Goal: Check status: Check status

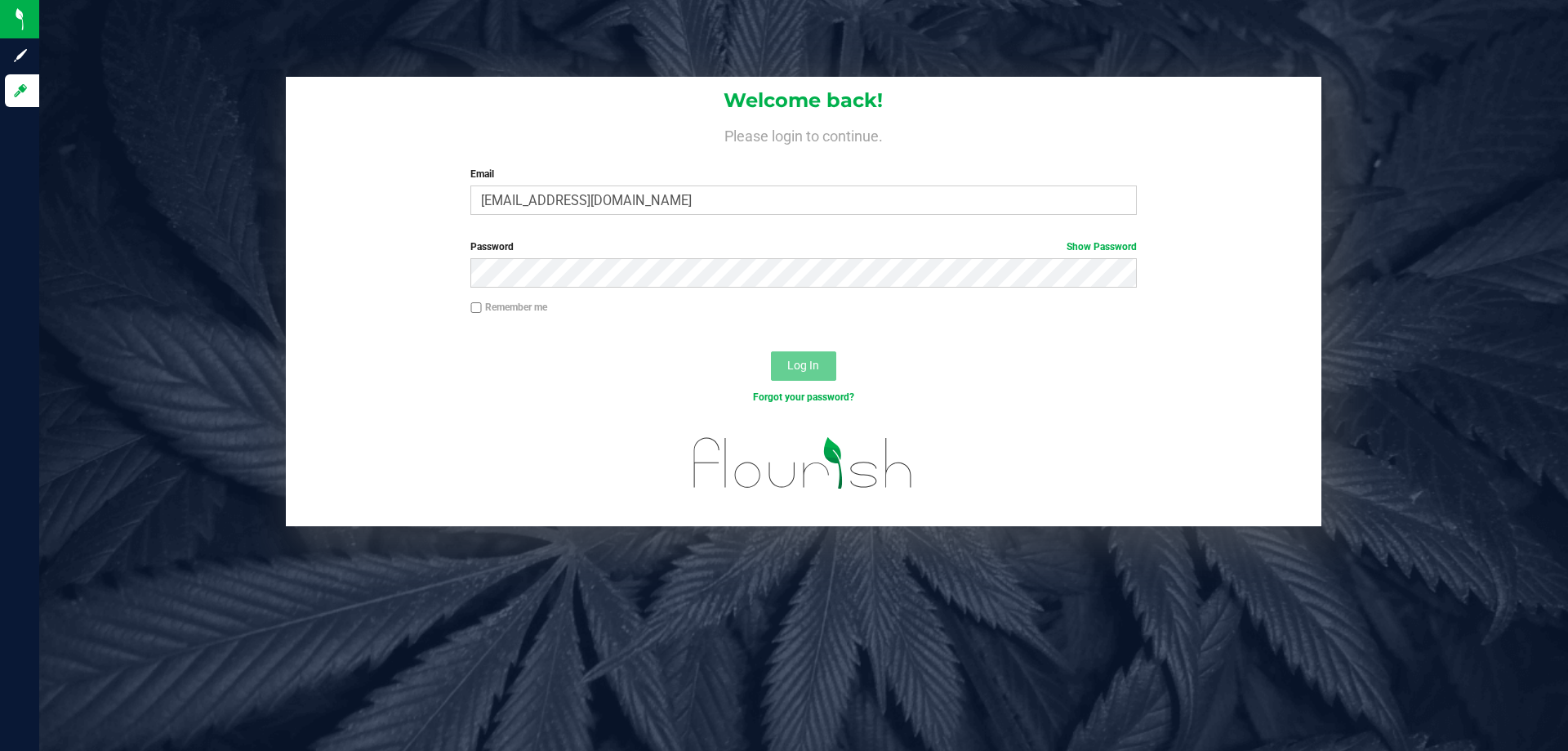
type input "[EMAIL_ADDRESS][DOMAIN_NAME]"
click at [771, 352] on button "Log In" at bounding box center [804, 366] width 66 height 29
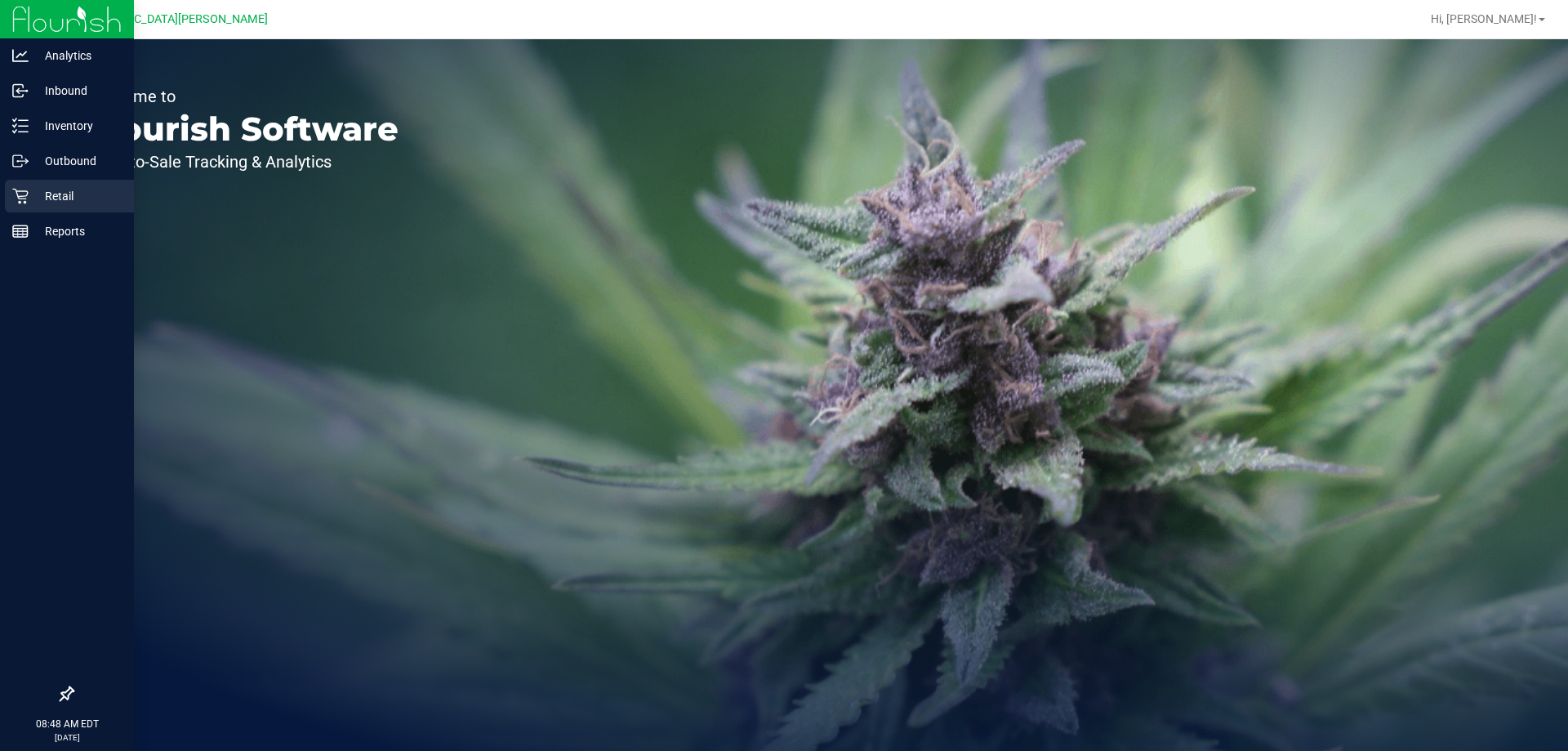
click at [52, 183] on div "Retail" at bounding box center [69, 196] width 129 height 33
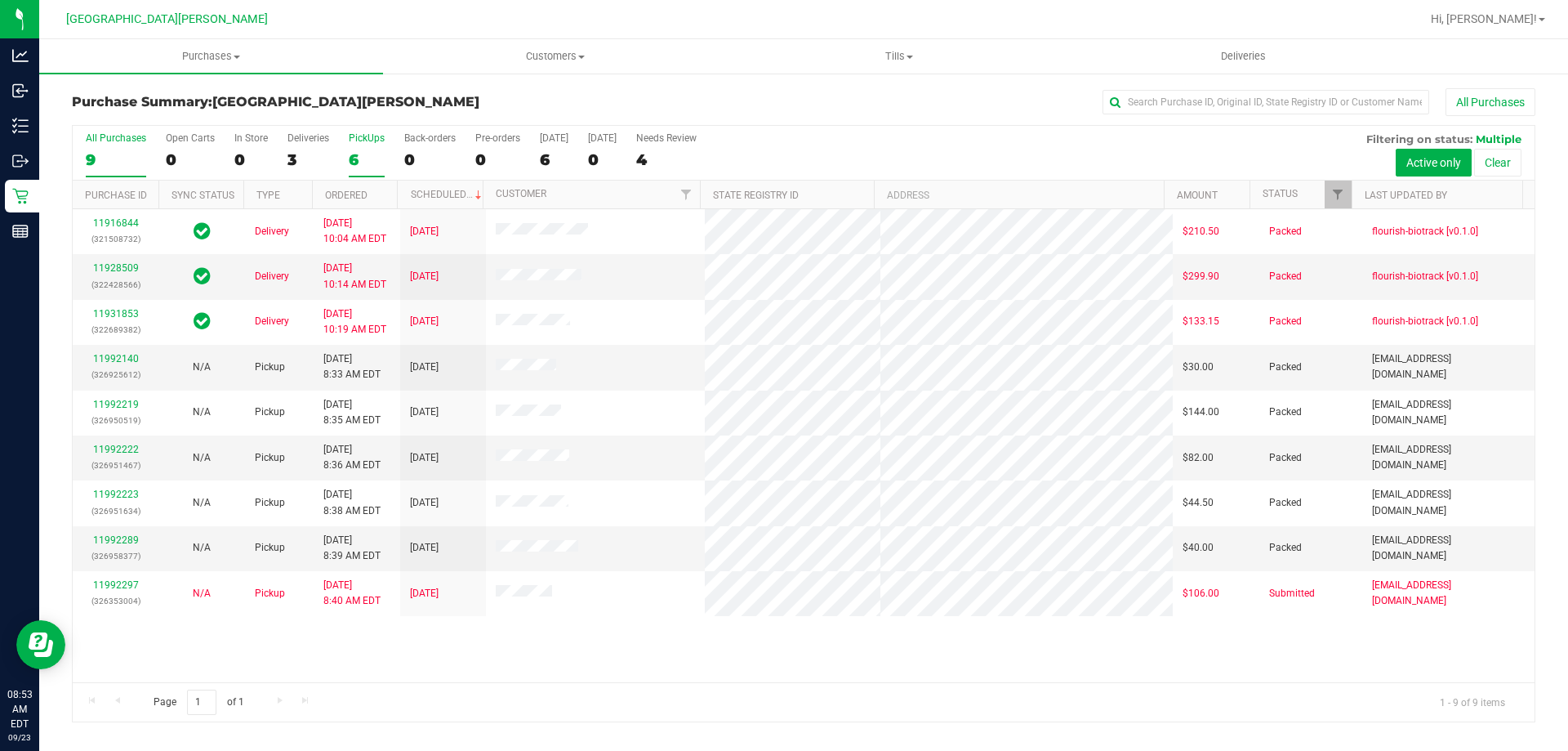
click at [362, 137] on div "PickUps" at bounding box center [366, 138] width 36 height 11
click at [0, 0] on input "PickUps 6" at bounding box center [0, 0] width 0 height 0
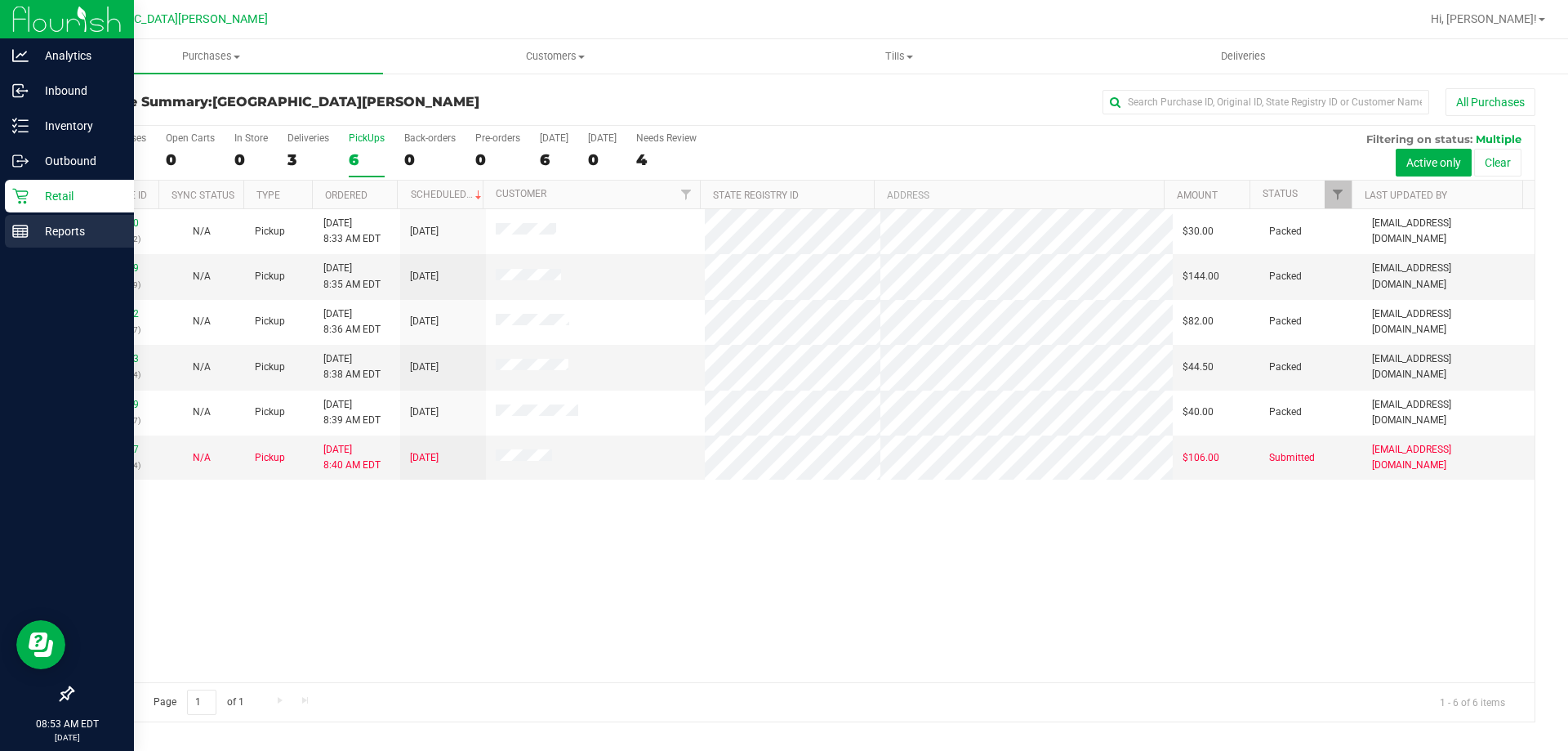
click at [59, 245] on div "Reports" at bounding box center [69, 231] width 129 height 33
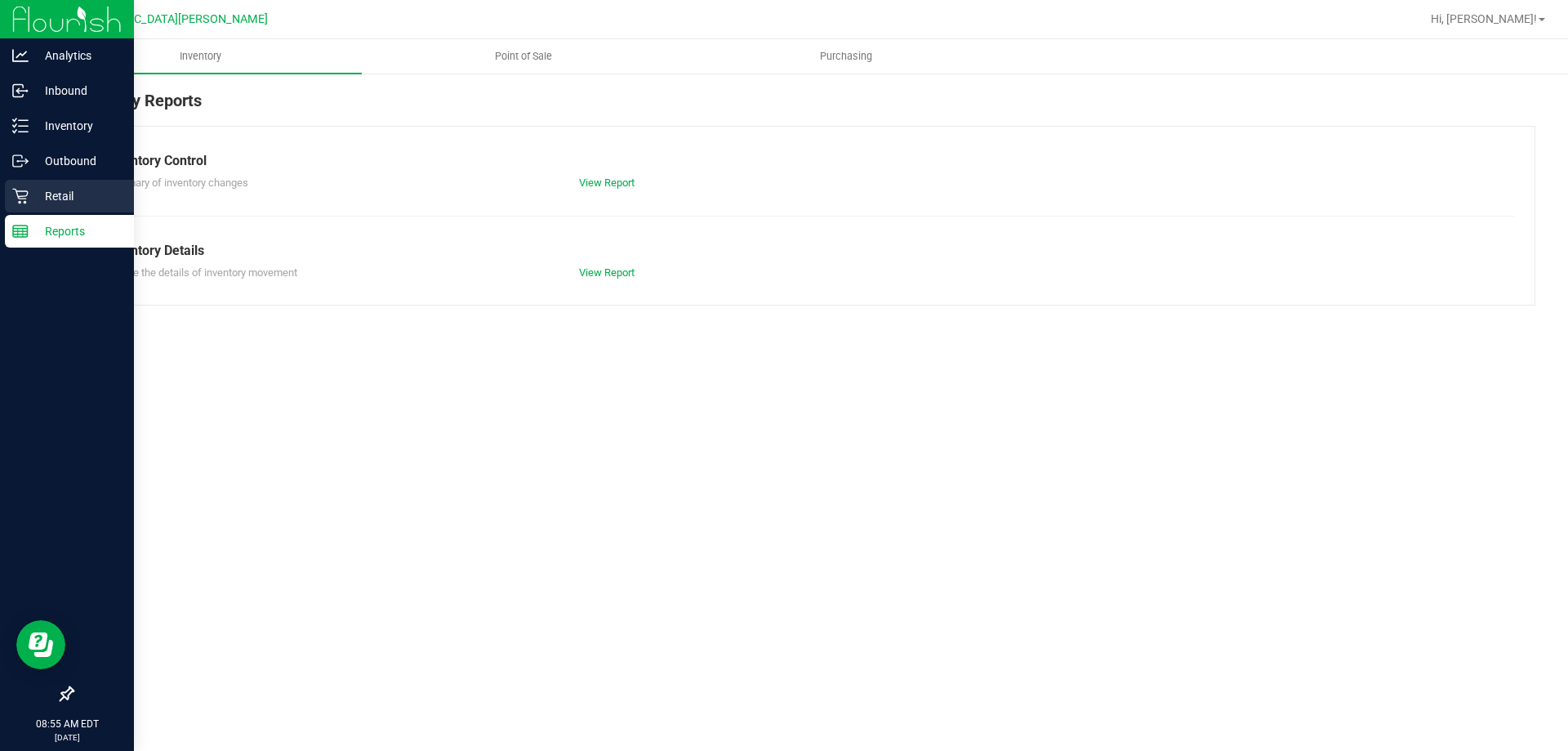
click at [30, 192] on p "Retail" at bounding box center [77, 196] width 98 height 20
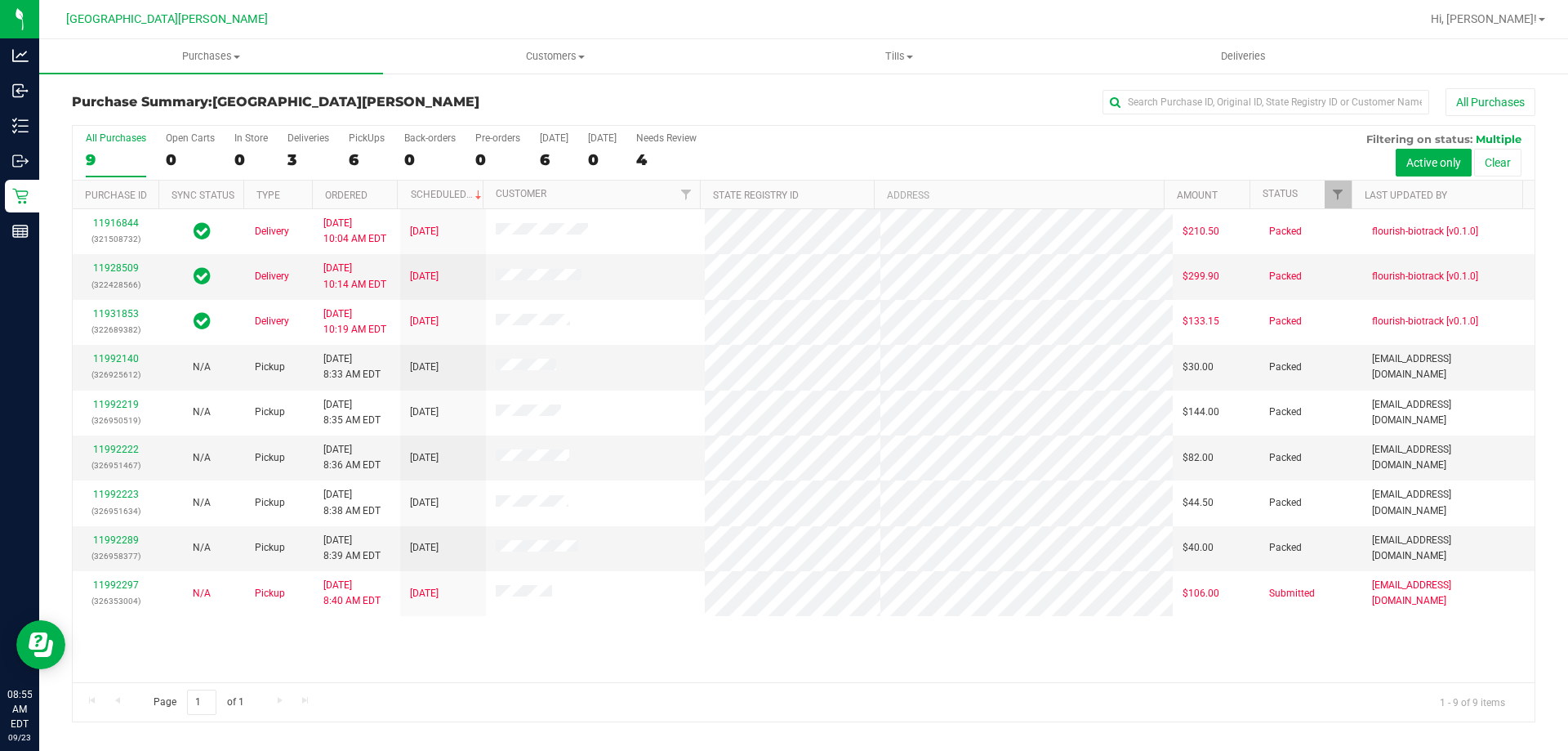
click at [365, 141] on div "PickUps" at bounding box center [366, 138] width 36 height 11
click at [0, 0] on input "PickUps 6" at bounding box center [0, 0] width 0 height 0
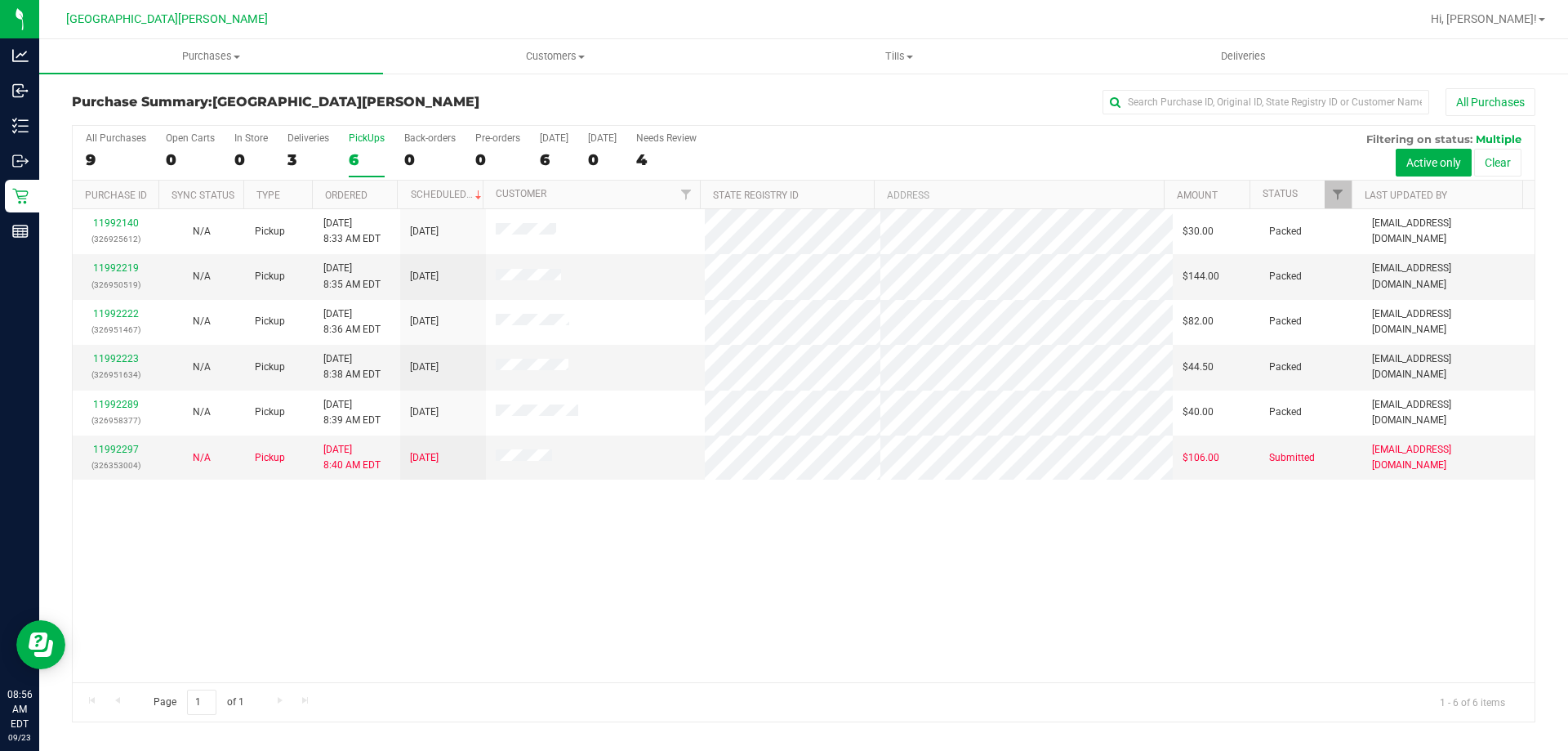
click at [365, 141] on div "PickUps" at bounding box center [366, 138] width 36 height 11
click at [0, 0] on input "PickUps 6" at bounding box center [0, 0] width 0 height 0
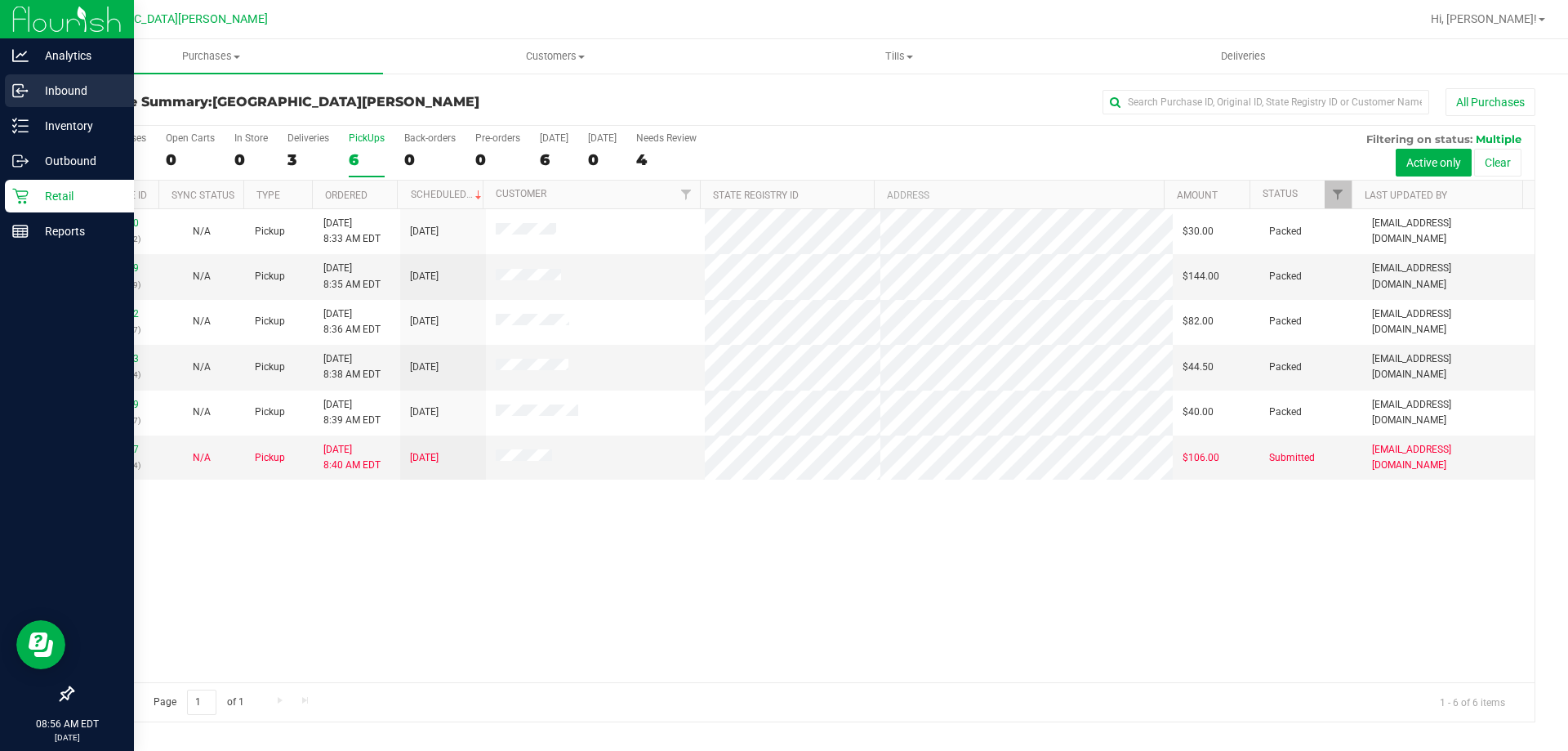
click at [35, 89] on p "Inbound" at bounding box center [77, 90] width 98 height 20
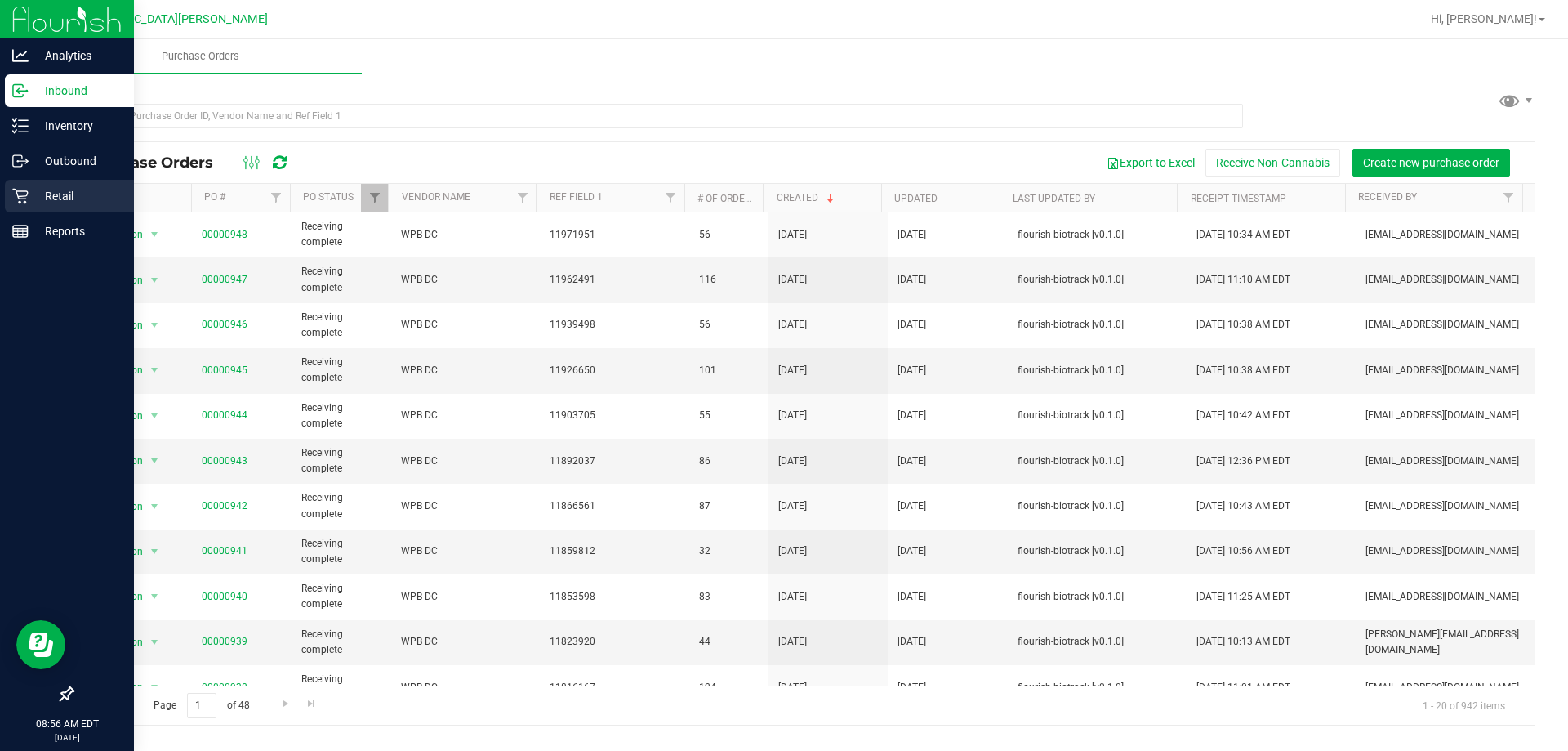
click at [47, 194] on p "Retail" at bounding box center [77, 196] width 98 height 20
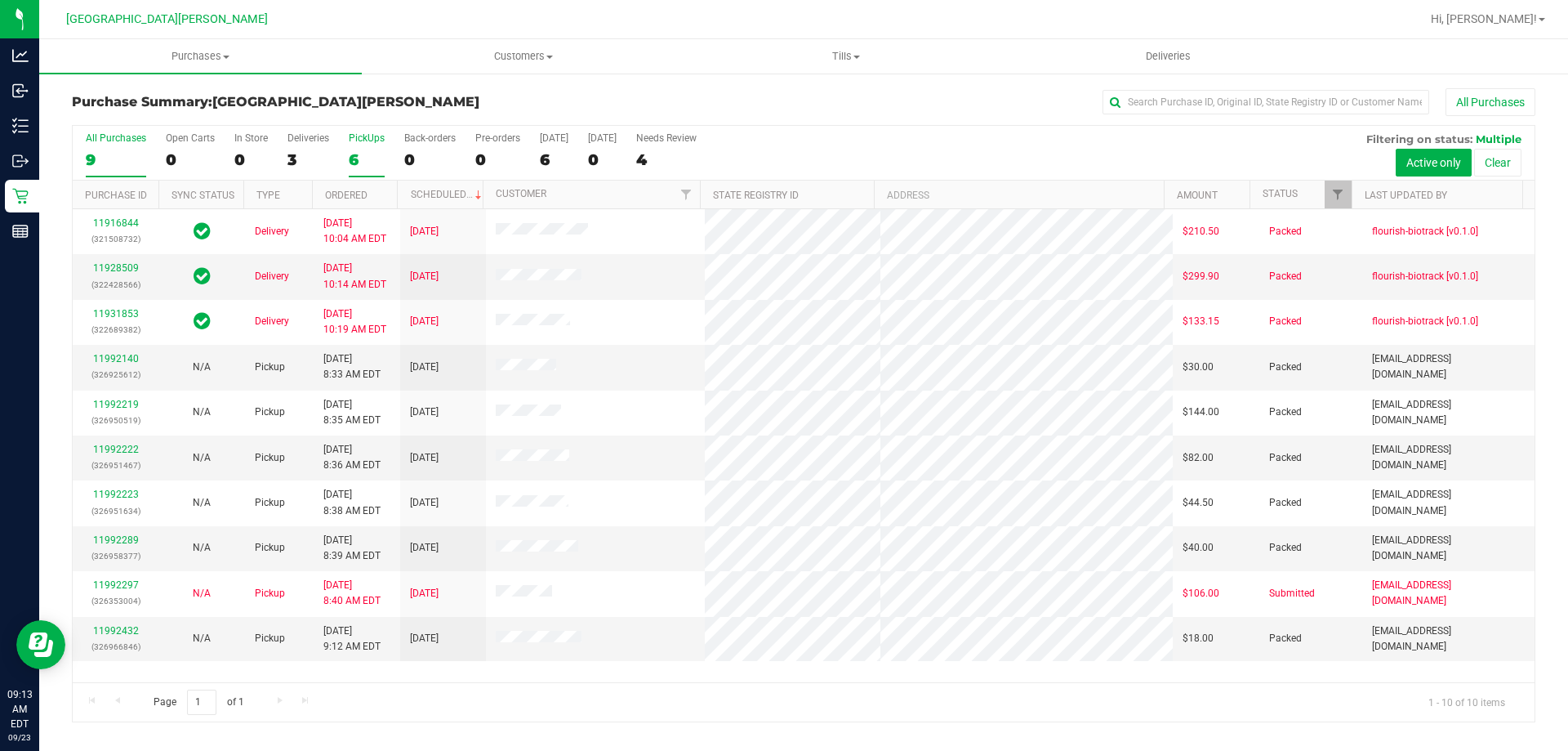
click at [356, 142] on div "PickUps" at bounding box center [366, 138] width 36 height 11
click at [0, 0] on input "PickUps 6" at bounding box center [0, 0] width 0 height 0
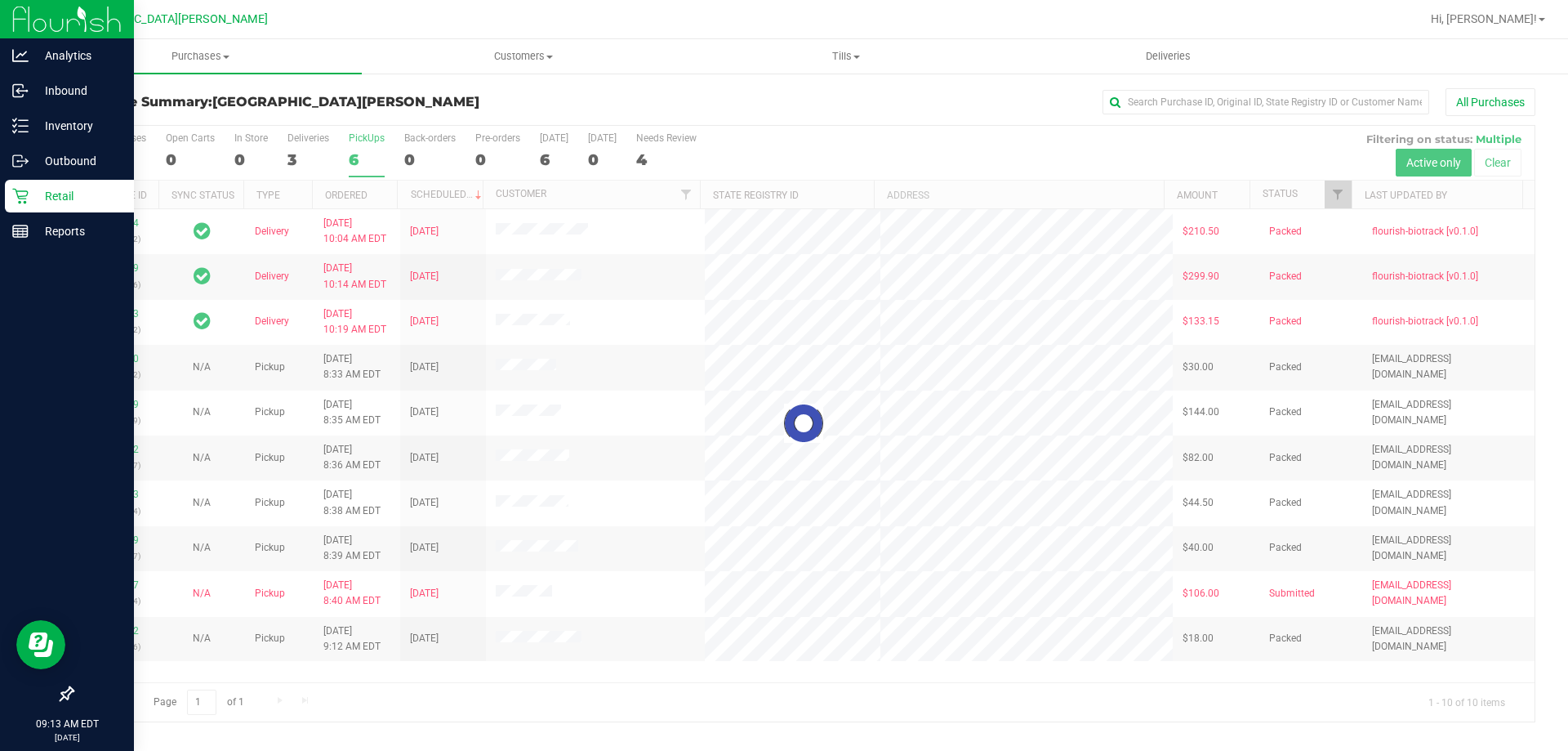
click at [31, 197] on p "Retail" at bounding box center [77, 196] width 98 height 20
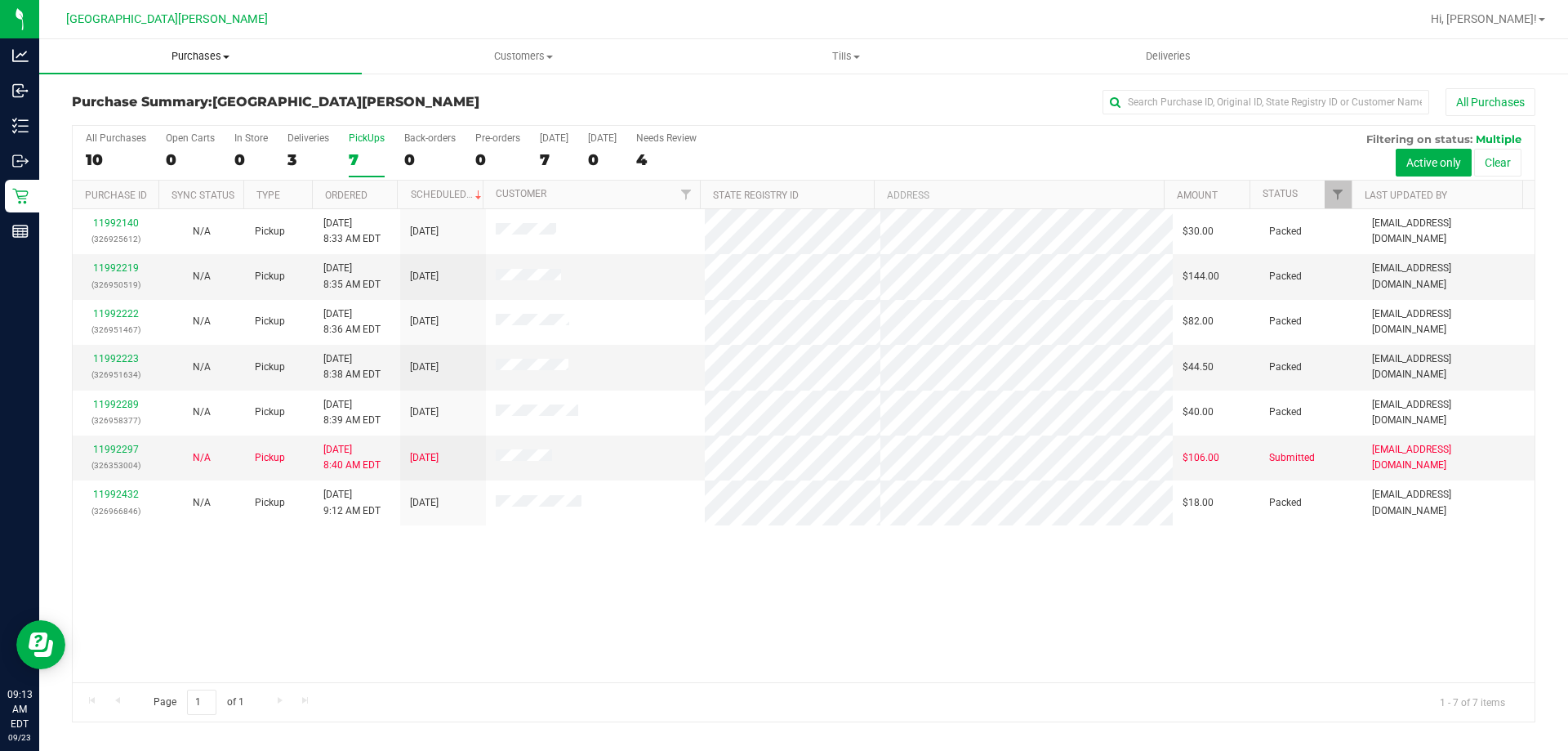
click at [225, 57] on span at bounding box center [225, 56] width 7 height 3
click at [436, 25] on div at bounding box center [856, 19] width 1128 height 32
click at [359, 140] on div "PickUps" at bounding box center [366, 138] width 36 height 11
click at [0, 0] on input "PickUps 7" at bounding box center [0, 0] width 0 height 0
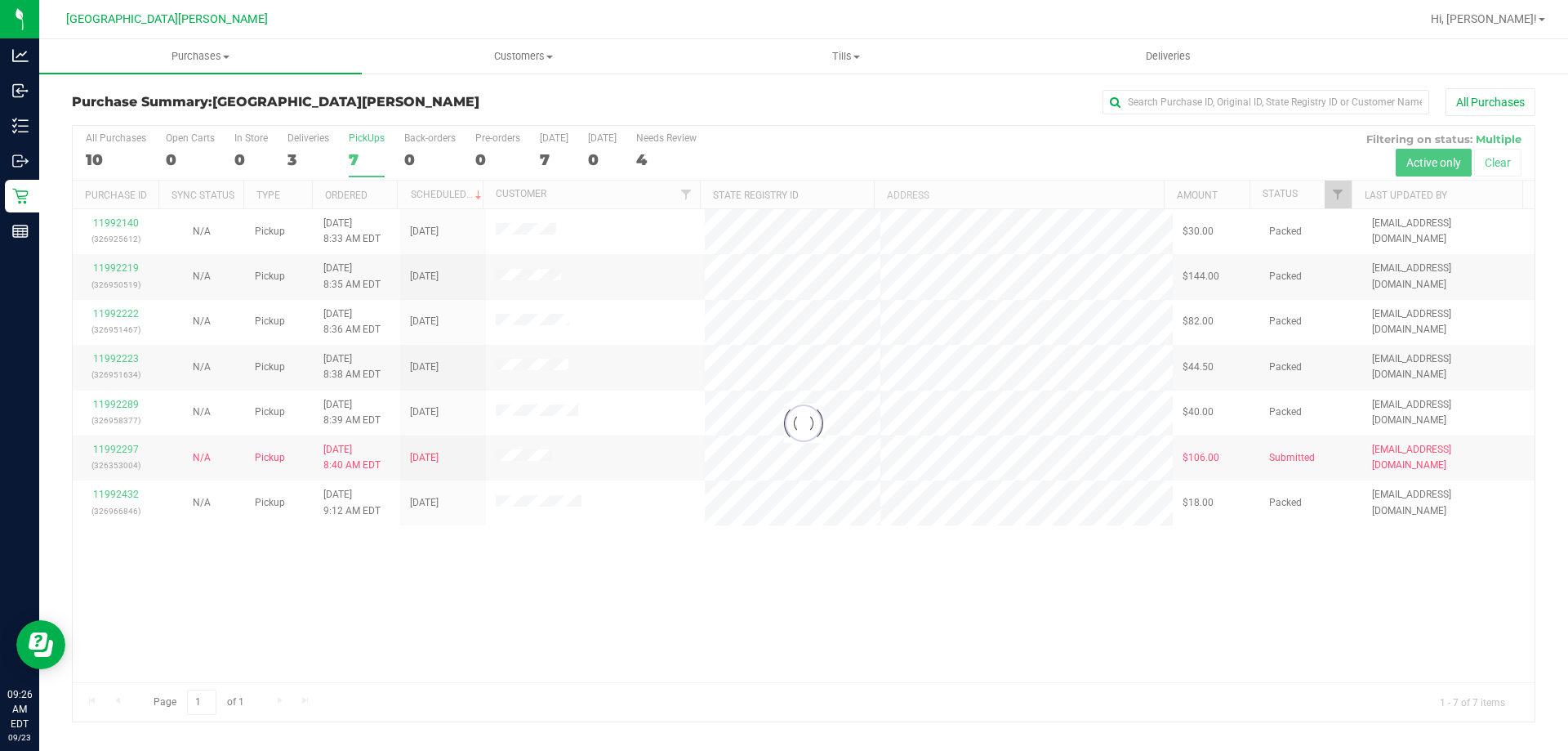
drag, startPoint x: 591, startPoint y: 649, endPoint x: 589, endPoint y: 626, distance: 23.1
click at [590, 650] on div at bounding box center [803, 424] width 1462 height 596
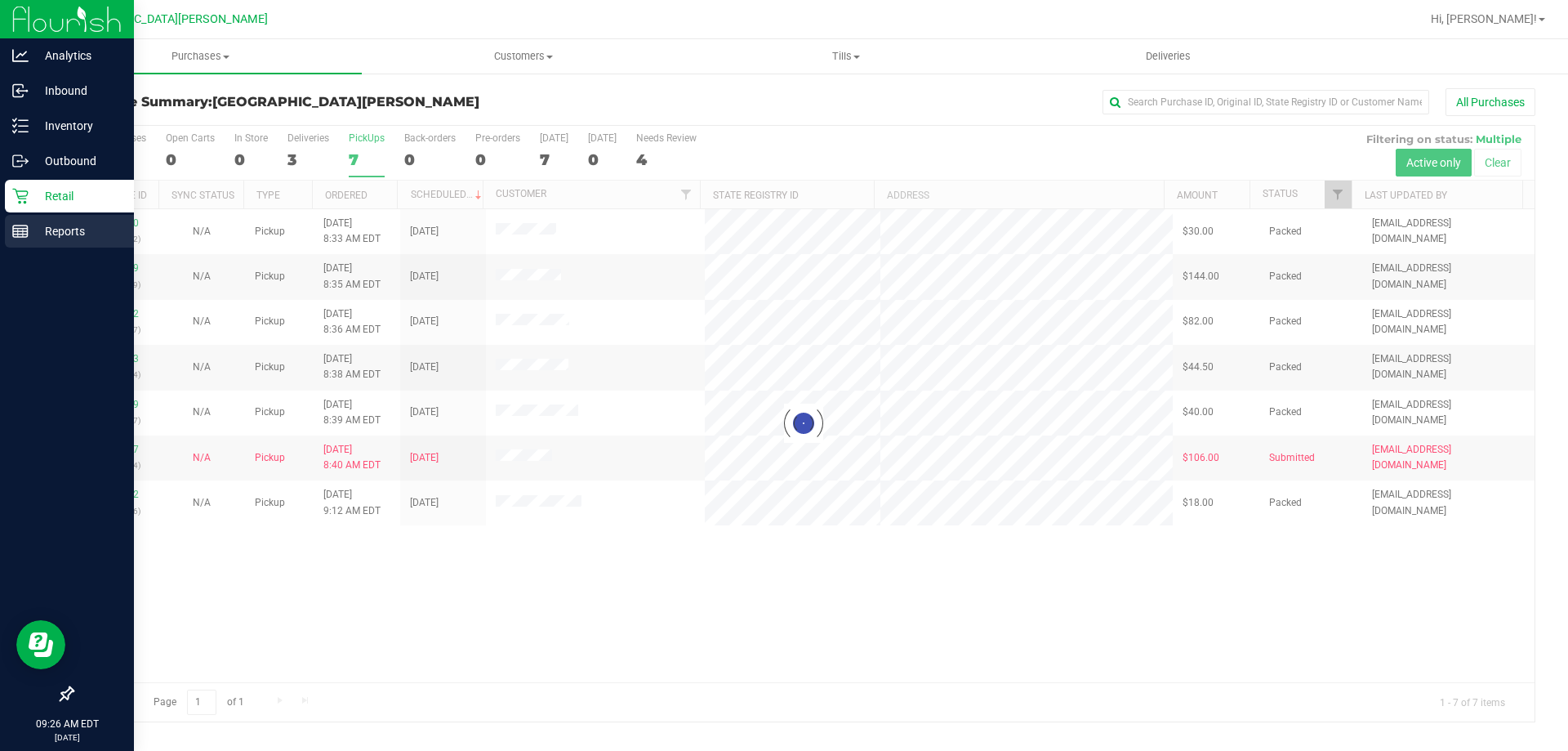
click at [1, 237] on link "Reports" at bounding box center [67, 232] width 134 height 35
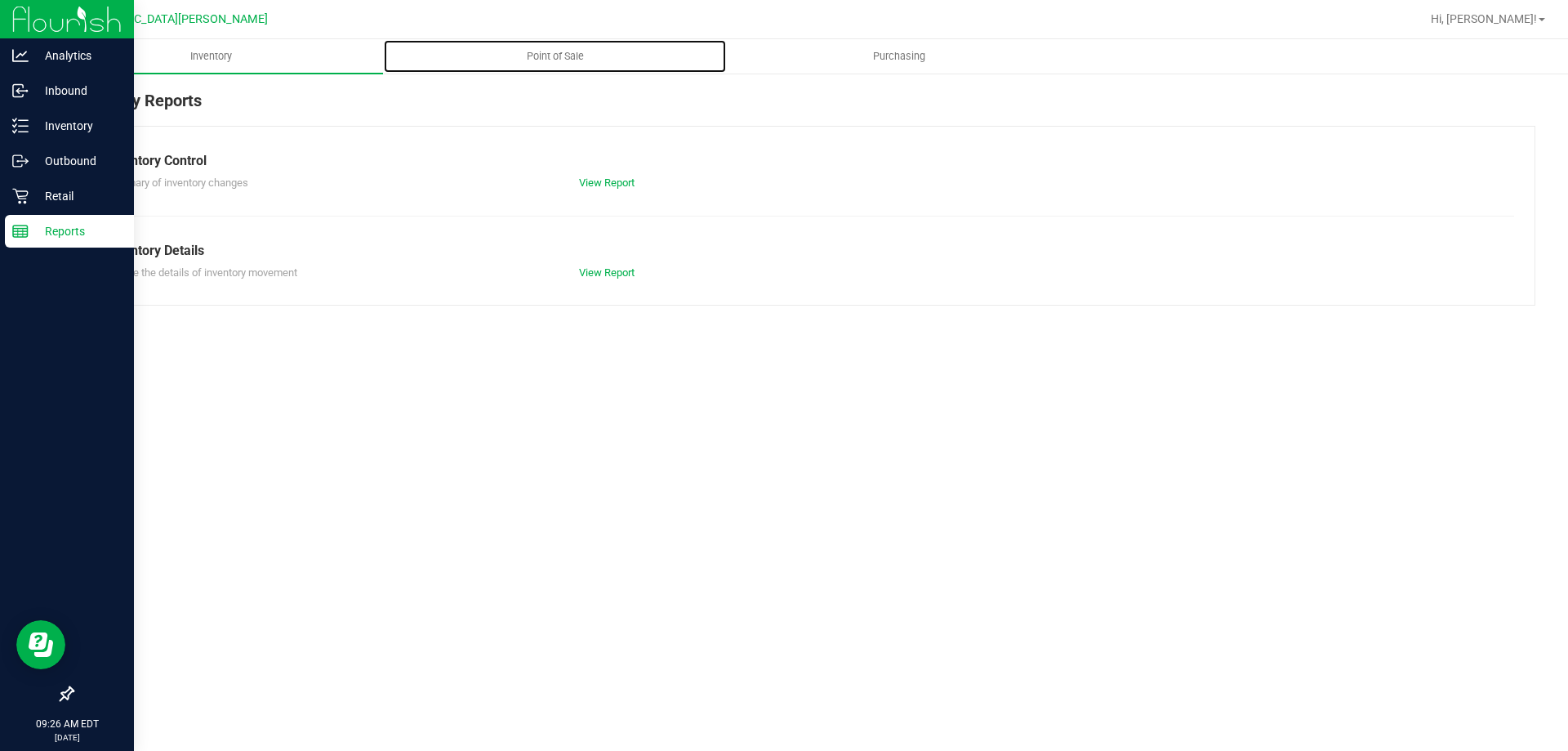
click at [528, 59] on span "Point of Sale" at bounding box center [555, 56] width 101 height 15
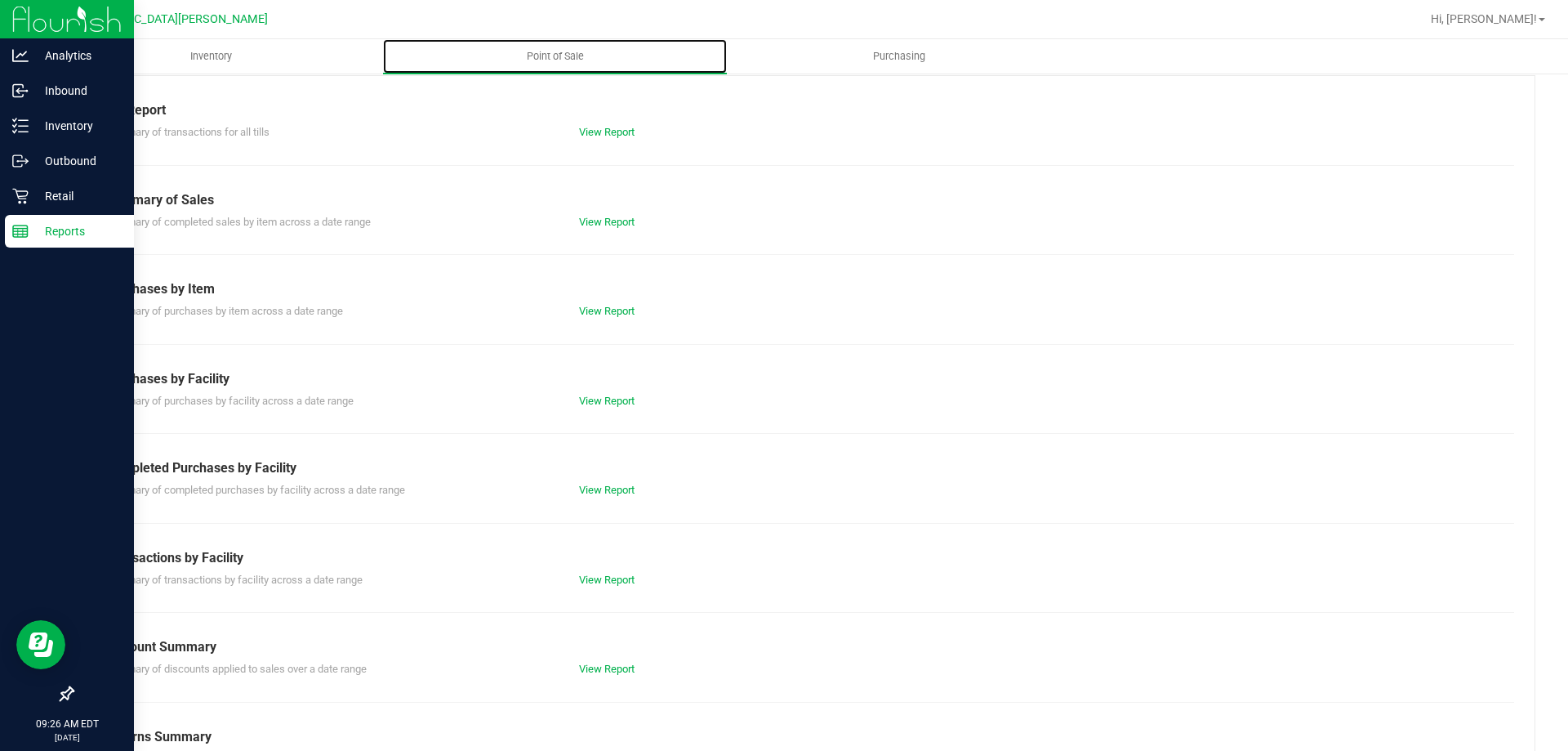
scroll to position [108, 0]
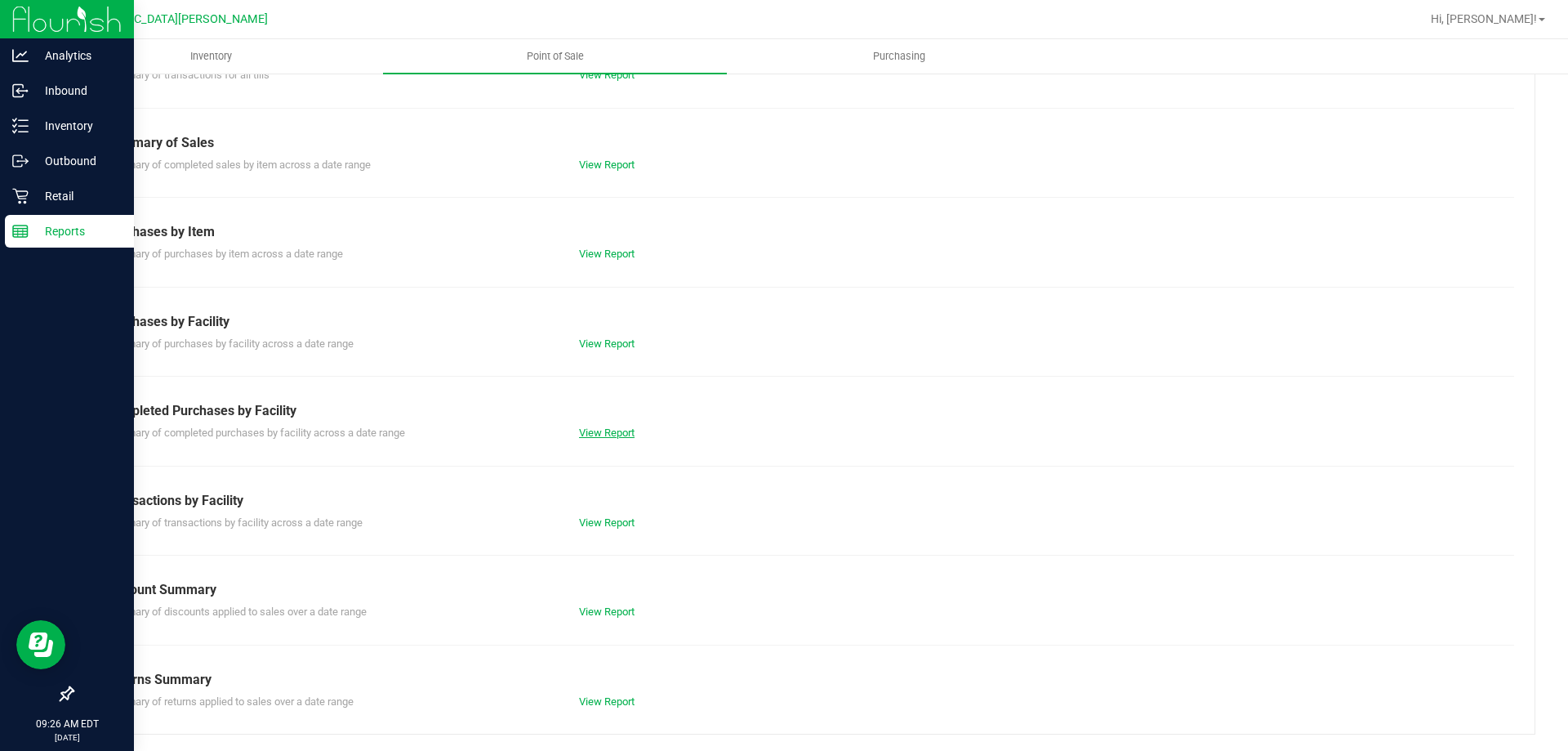
click at [595, 434] on link "View Report" at bounding box center [606, 432] width 55 height 12
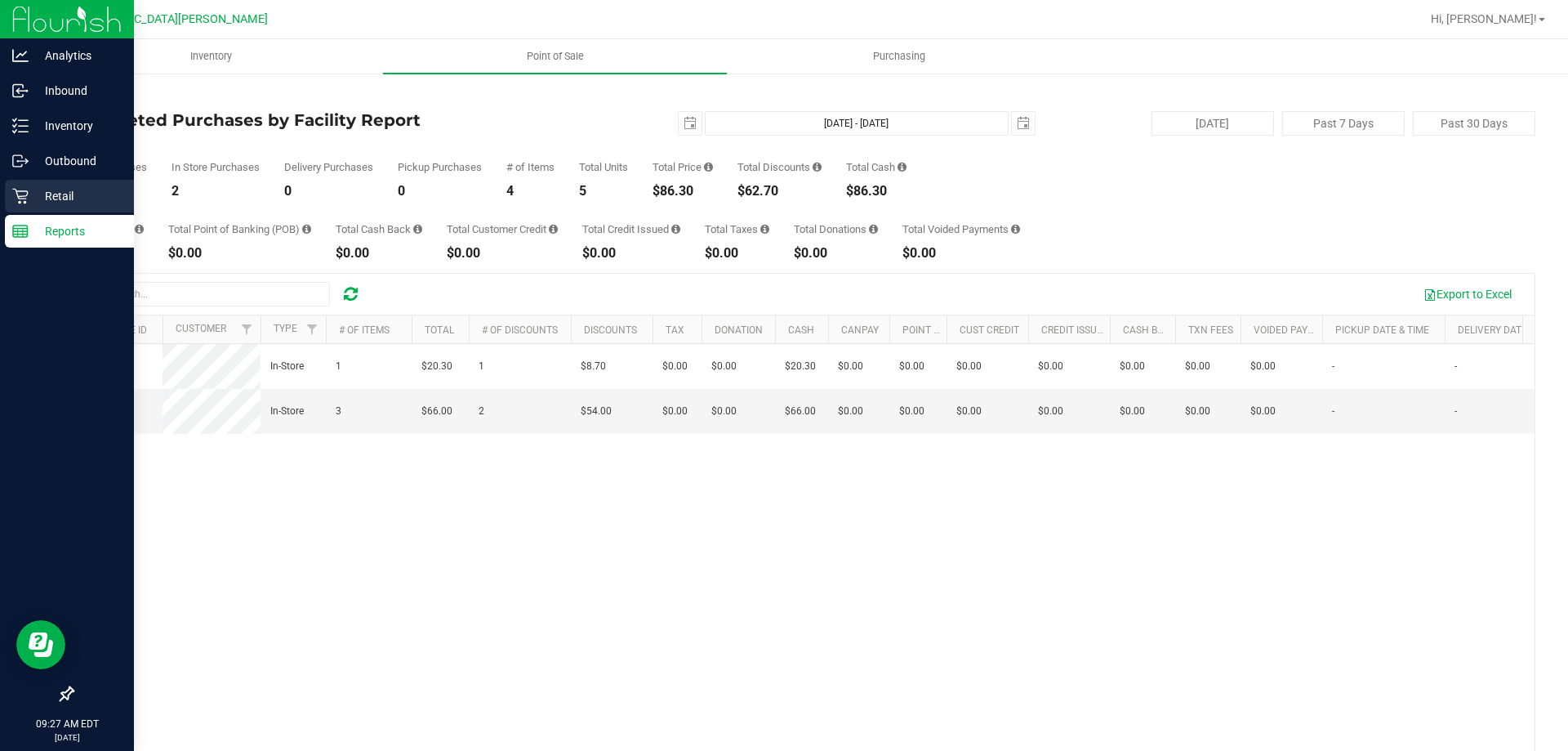
click at [29, 203] on p "Retail" at bounding box center [77, 196] width 98 height 20
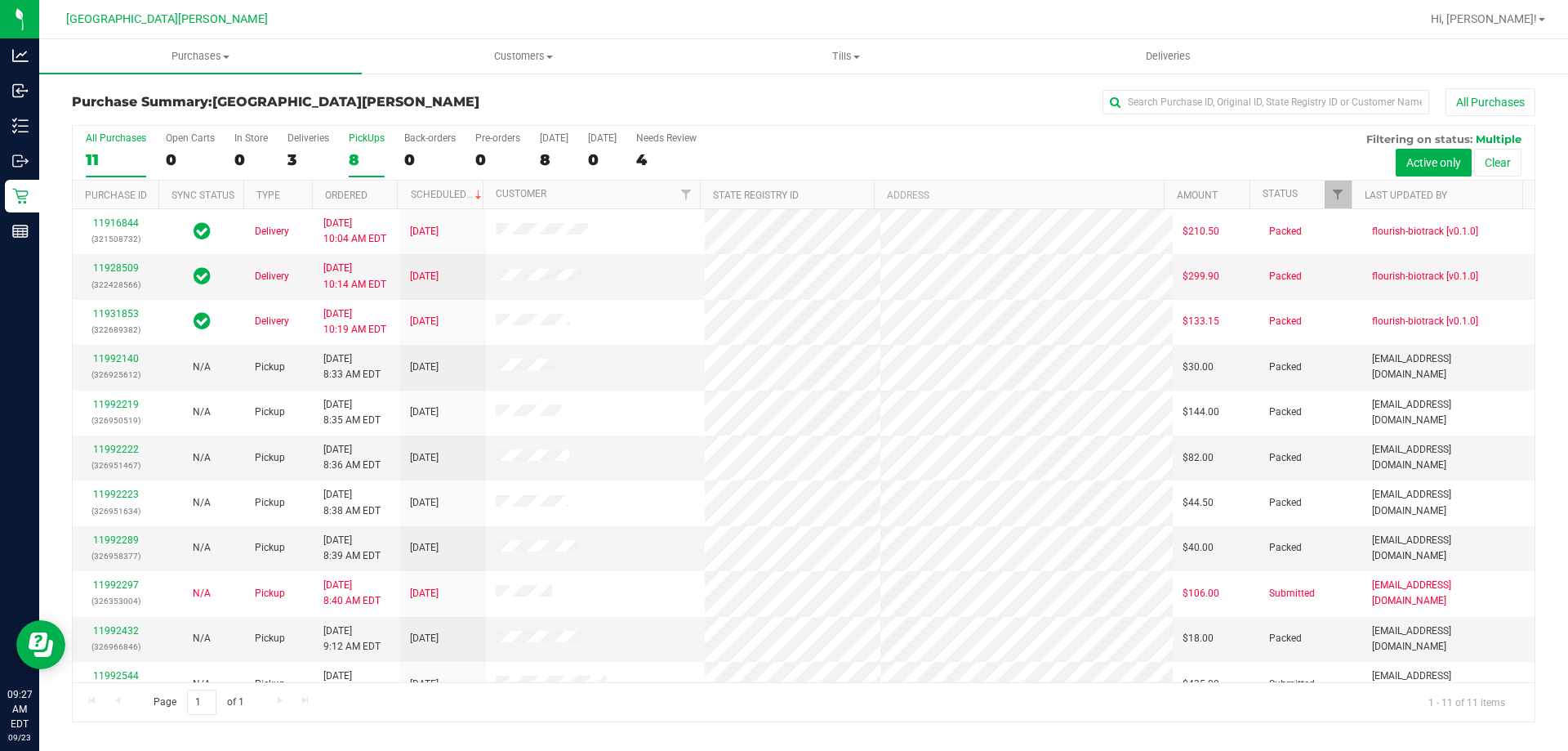
click at [369, 166] on div "8" at bounding box center [366, 160] width 36 height 19
click at [0, 0] on input "PickUps 8" at bounding box center [0, 0] width 0 height 0
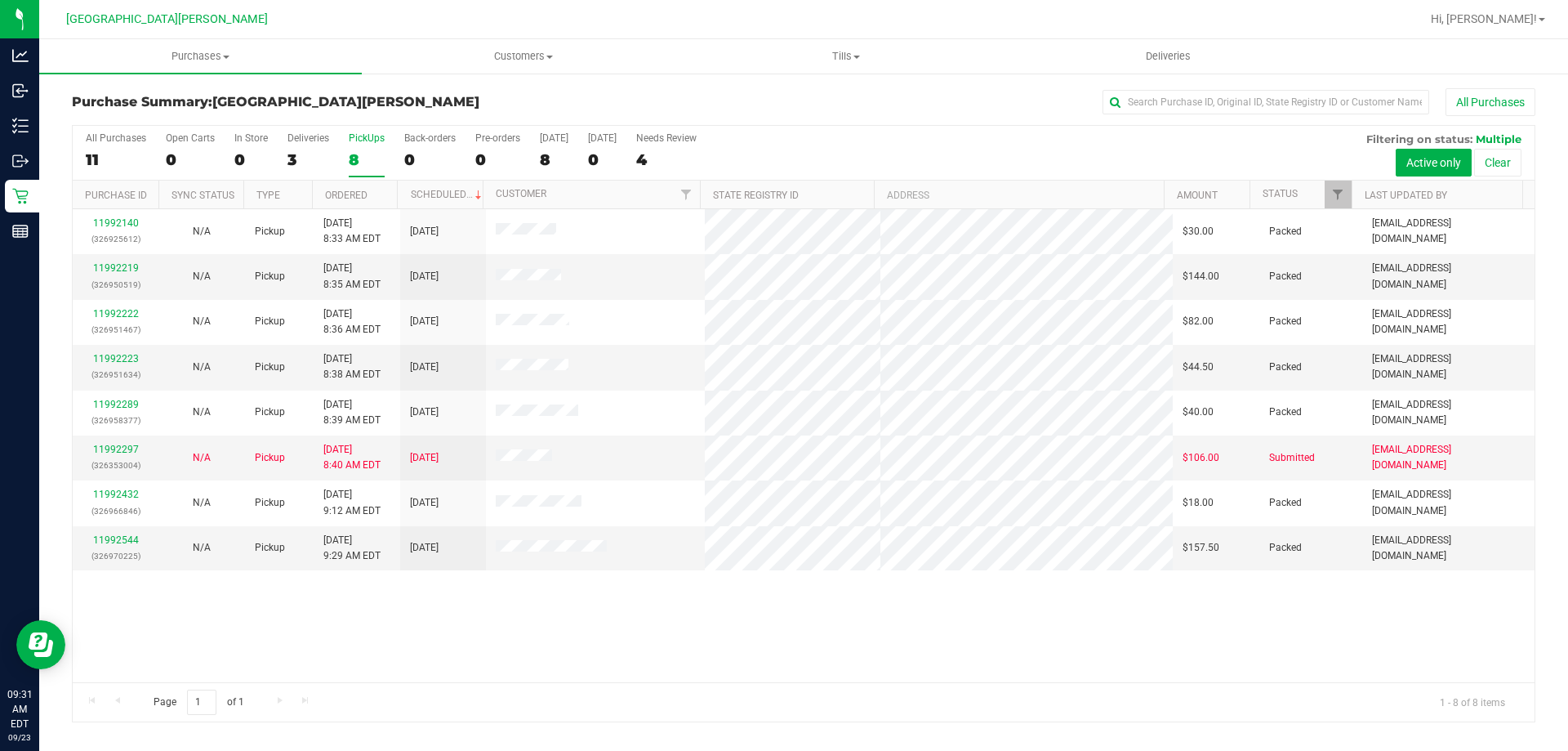
click at [365, 152] on div "8" at bounding box center [366, 160] width 36 height 19
click at [0, 0] on input "PickUps 8" at bounding box center [0, 0] width 0 height 0
click at [349, 165] on div "8" at bounding box center [366, 160] width 36 height 19
click at [0, 0] on input "PickUps 8" at bounding box center [0, 0] width 0 height 0
click at [362, 157] on div "8" at bounding box center [366, 160] width 36 height 19
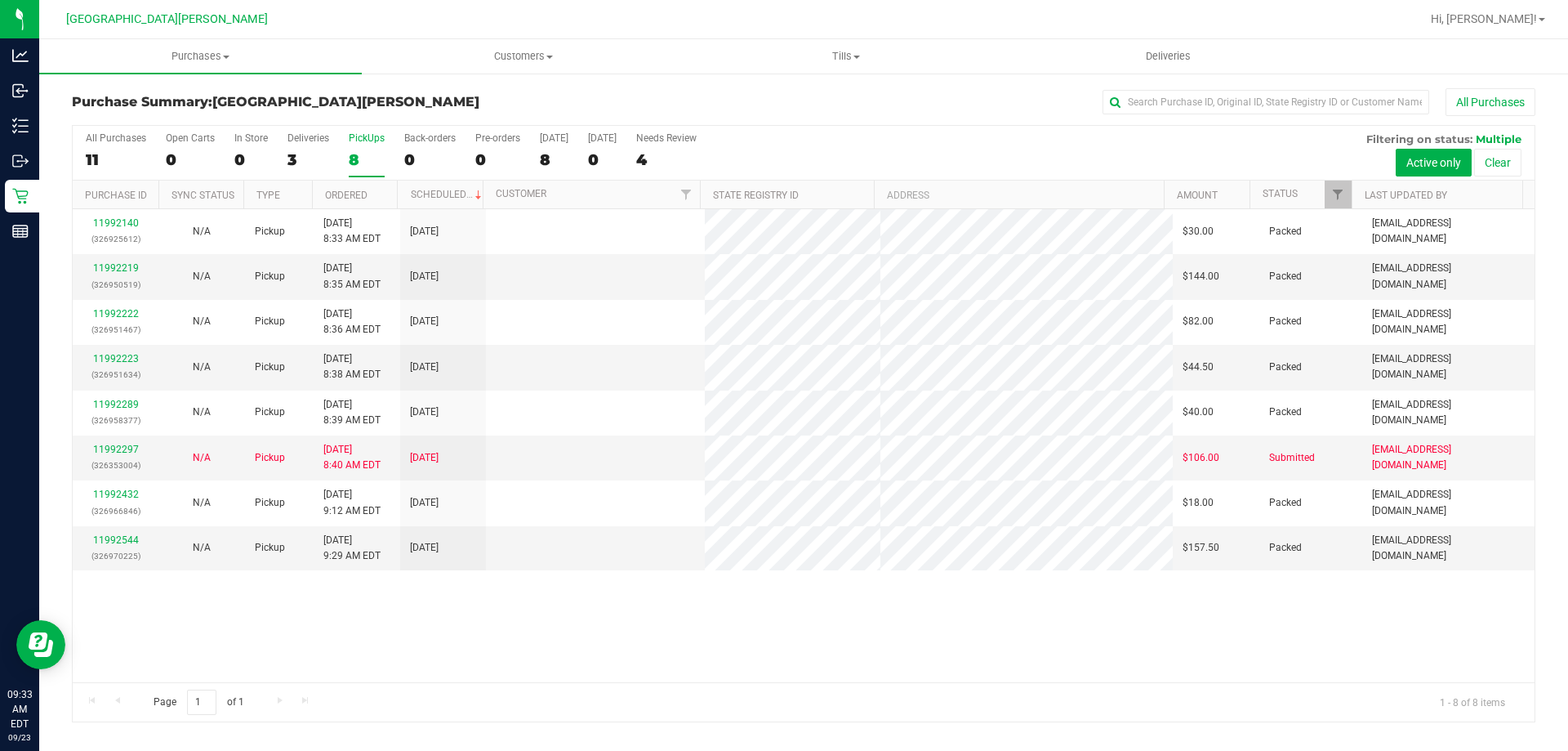
click at [0, 0] on input "PickUps 8" at bounding box center [0, 0] width 0 height 0
